Goal: Find specific page/section: Find specific page/section

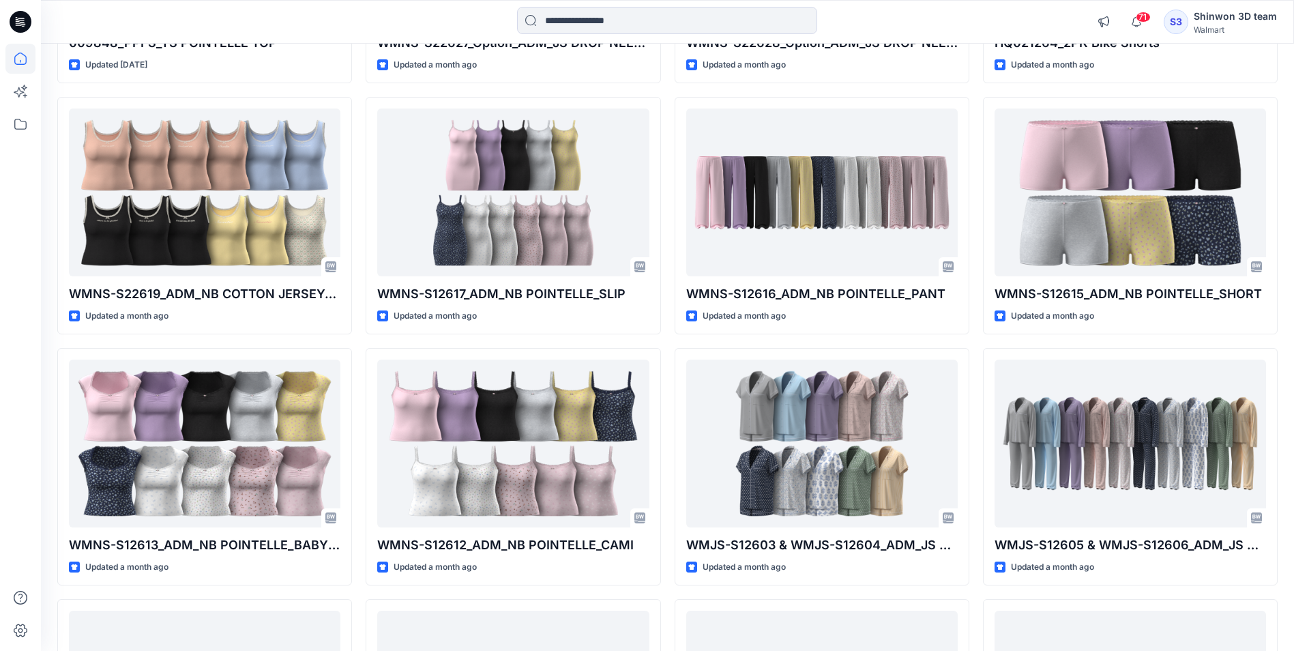
scroll to position [4383, 0]
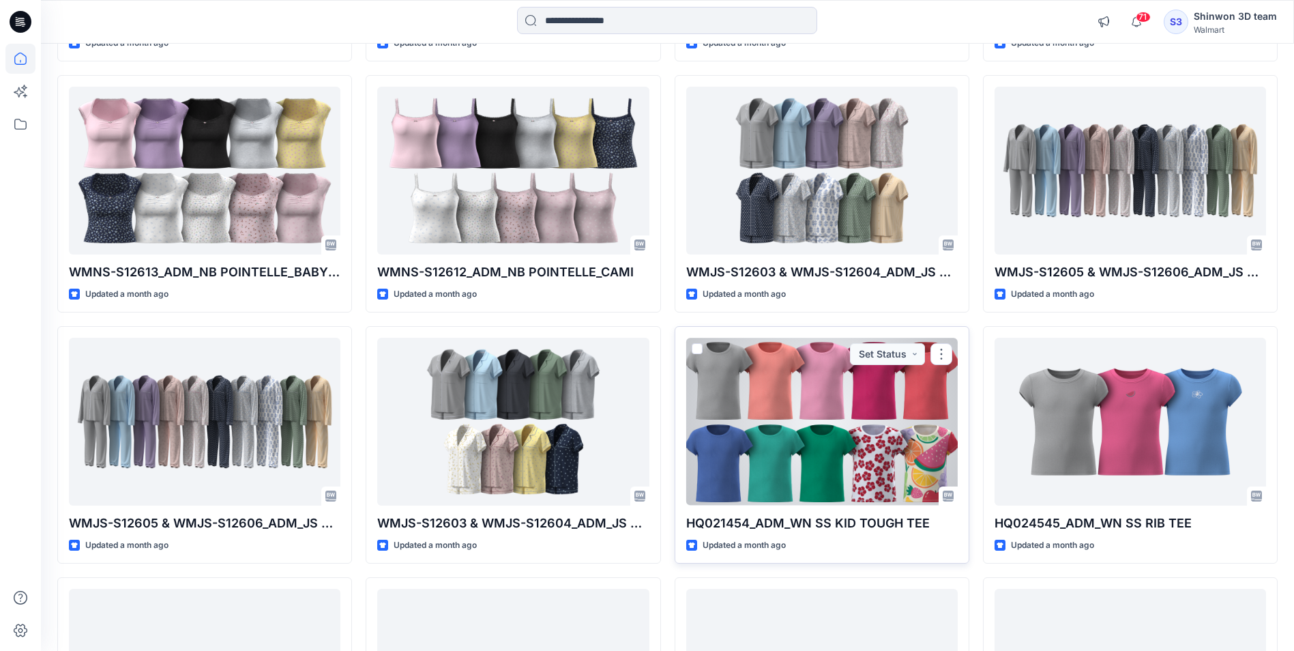
click at [882, 439] on div at bounding box center [821, 421] width 271 height 167
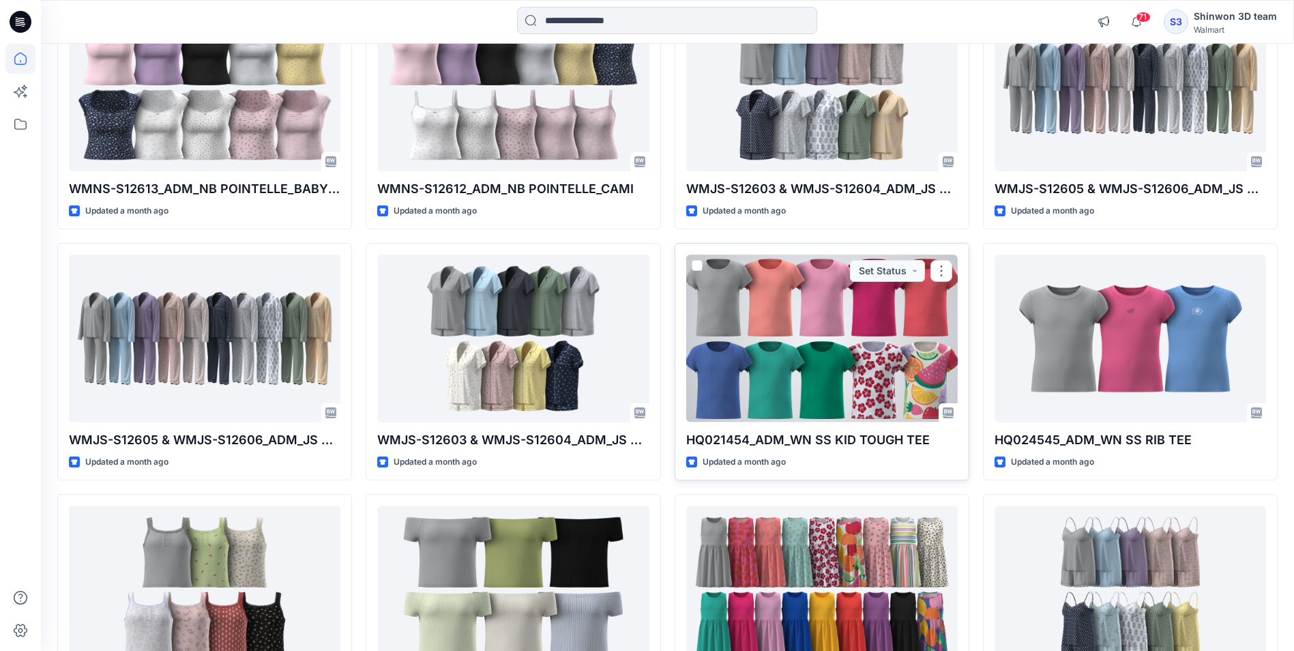
scroll to position [4588, 0]
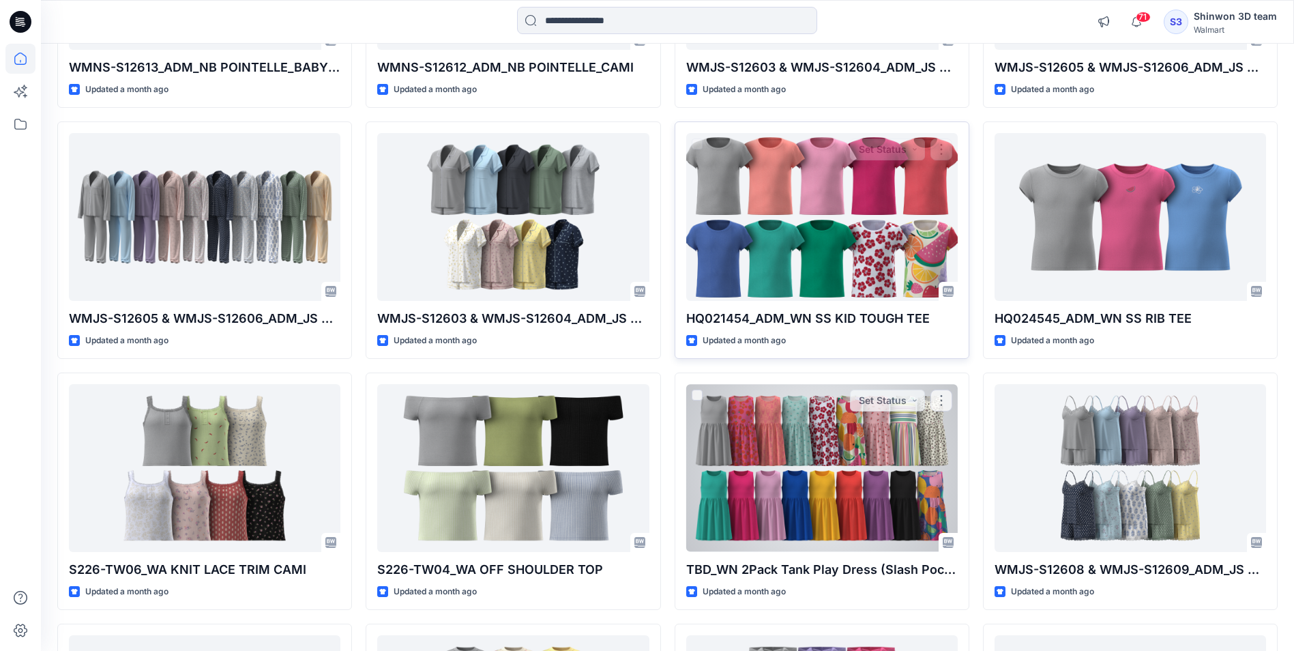
click at [696, 453] on div at bounding box center [821, 467] width 271 height 167
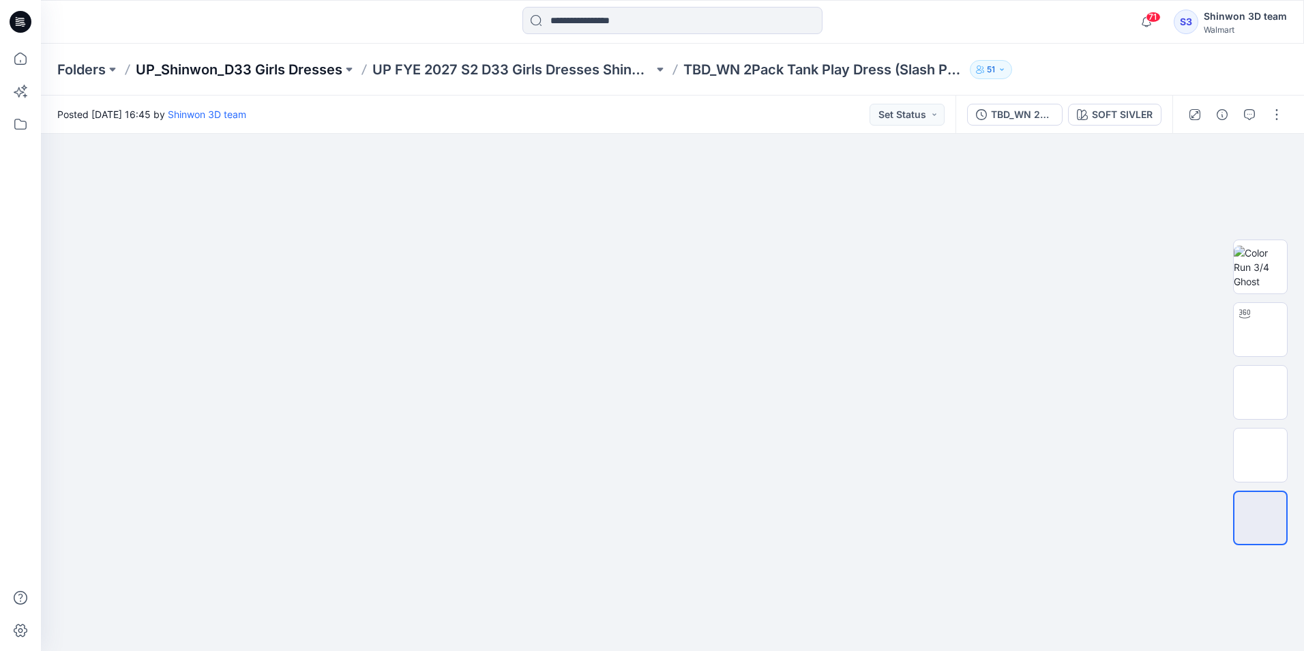
click at [181, 69] on p "UP_Shinwon_D33 Girls Dresses" at bounding box center [239, 69] width 207 height 19
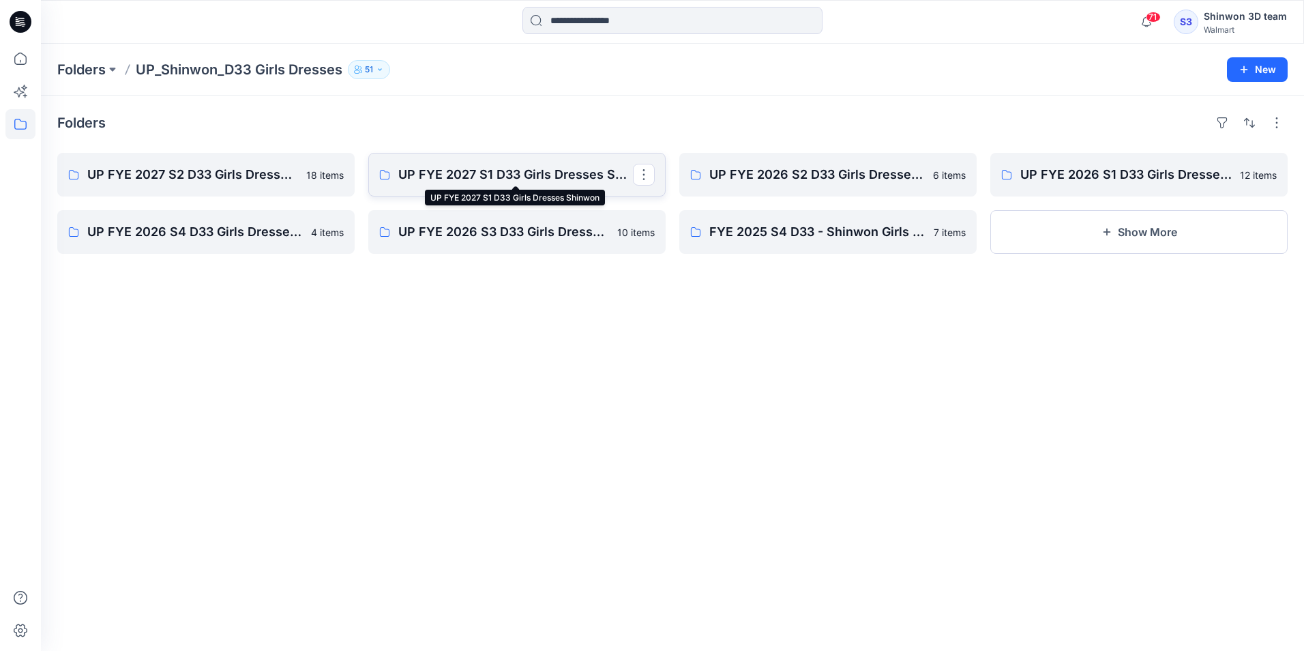
click at [480, 180] on p "UP FYE 2027 S1 D33 Girls Dresses Shinwon" at bounding box center [515, 174] width 235 height 19
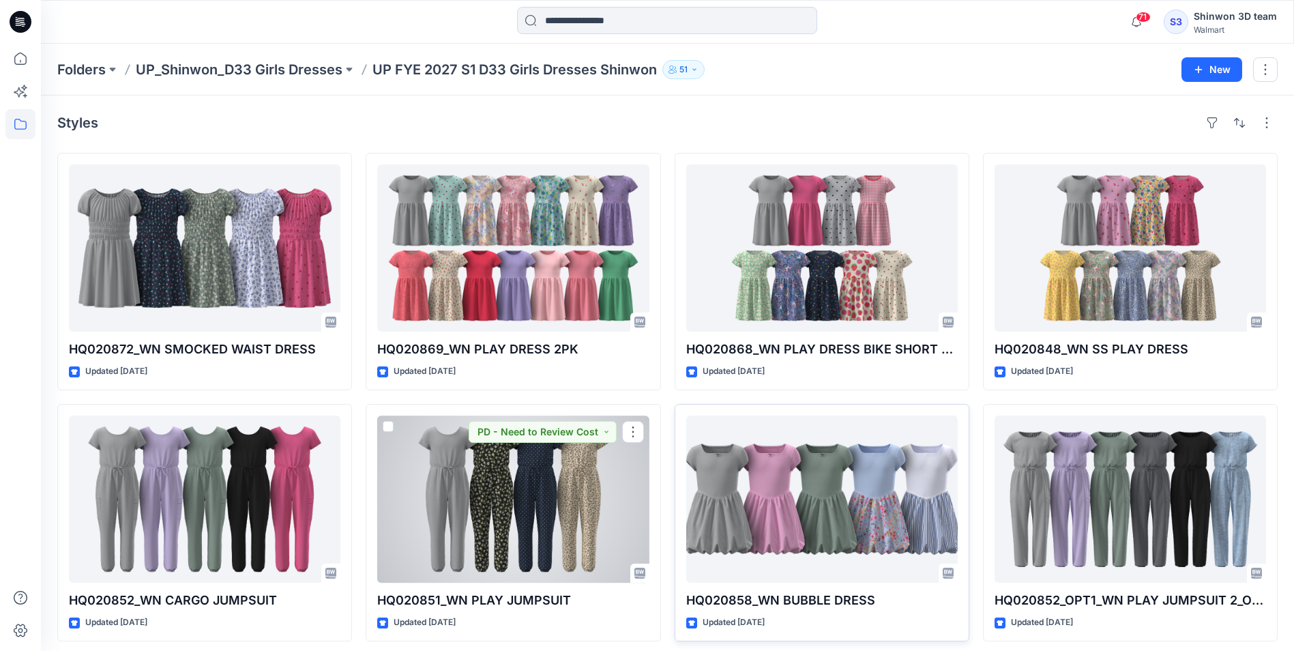
click at [803, 616] on div "Updated [DATE]" at bounding box center [821, 622] width 271 height 14
